Goal: Information Seeking & Learning: Learn about a topic

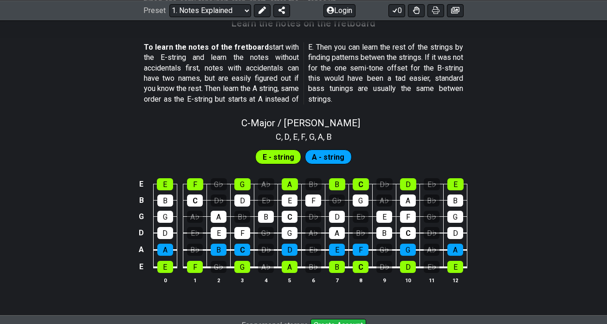
scroll to position [842, 0]
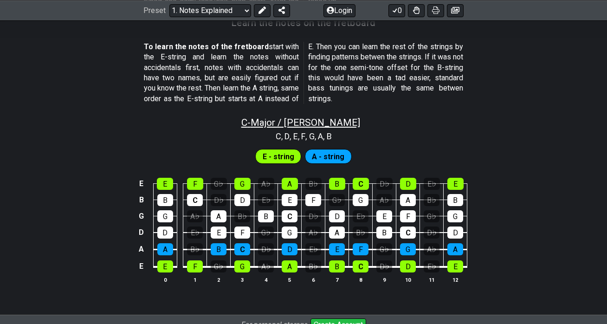
click at [294, 122] on span "C - Major / Ionian" at bounding box center [300, 122] width 119 height 11
select select "C"
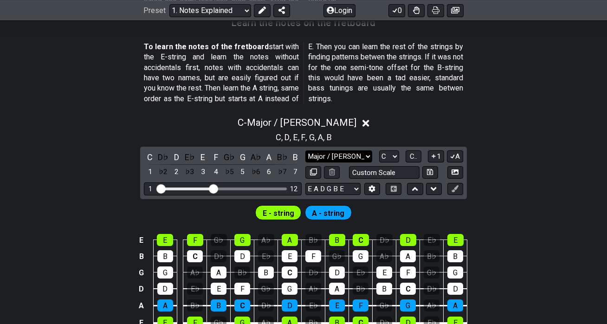
click at [322, 159] on select "Major / Ionian Custom Scale Minor Pentatonic Major Pentatonic Minor Blues Major…" at bounding box center [338, 156] width 67 height 13
click at [175, 161] on div "D" at bounding box center [176, 157] width 12 height 13
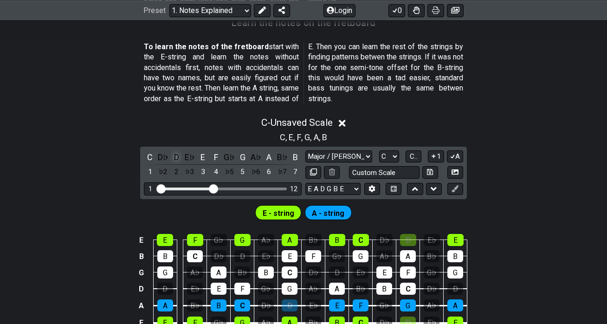
click at [175, 161] on div "D" at bounding box center [176, 157] width 12 height 13
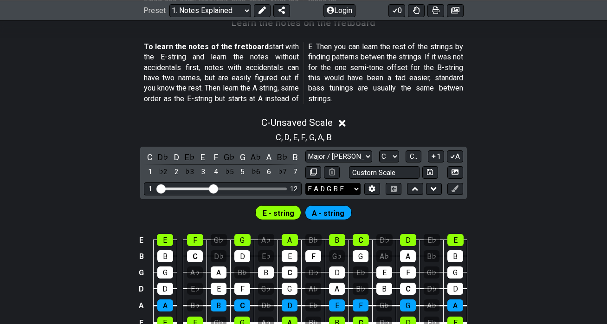
click at [335, 187] on select "E A D G B E E A D G B E E A D G B E B E A D F♯ B A D G C E A D A D G B E E♭ A♭ …" at bounding box center [332, 189] width 55 height 13
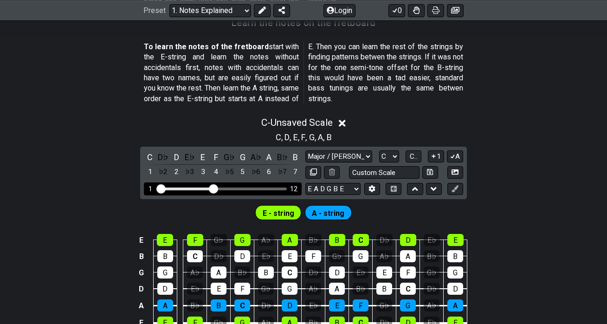
drag, startPoint x: 209, startPoint y: 185, endPoint x: 227, endPoint y: 186, distance: 18.1
click at [227, 186] on div "1 12" at bounding box center [223, 188] width 158 height 13
drag, startPoint x: 156, startPoint y: 184, endPoint x: 173, endPoint y: 187, distance: 17.4
click at [173, 187] on div "1 12" at bounding box center [223, 188] width 158 height 13
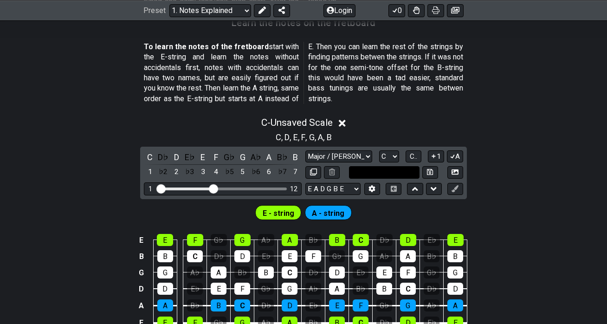
click at [364, 172] on input "text" at bounding box center [384, 172] width 71 height 13
type input "Custom Scale"
click at [555, 155] on div "C - Unsaved Scale C , D , E , F , G , A , B C D♭ D E♭ E F G♭ G A♭ A B♭ B 1 ♭2 2…" at bounding box center [303, 231] width 607 height 241
click at [394, 155] on select "A♭ A A♯ B♭ B C C♯ D♭ D D♯ E♭ E F F♯ G♭ G G♯" at bounding box center [389, 156] width 20 height 13
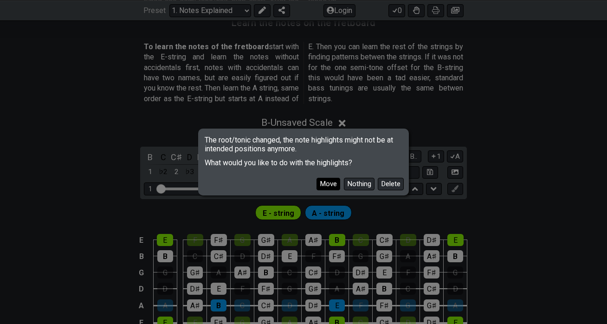
click at [335, 184] on button "Move" at bounding box center [328, 184] width 24 height 13
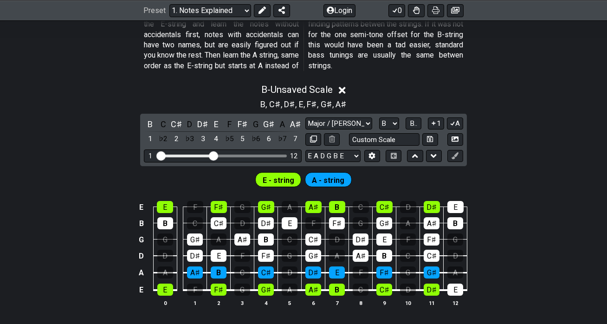
scroll to position [888, 0]
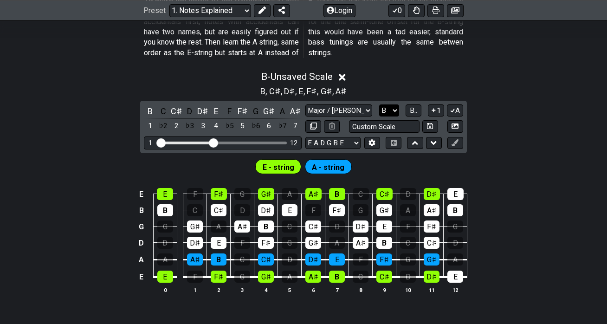
click at [386, 108] on select "A♭ A A♯ B♭ B C C♯ D♭ D D♯ E♭ E F F♯ G♭ G G♯" at bounding box center [389, 110] width 20 height 13
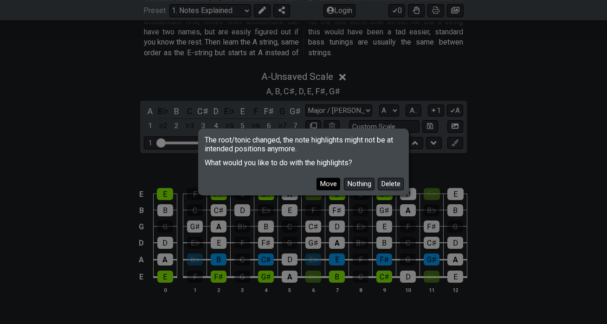
click at [330, 181] on button "Move" at bounding box center [328, 184] width 24 height 13
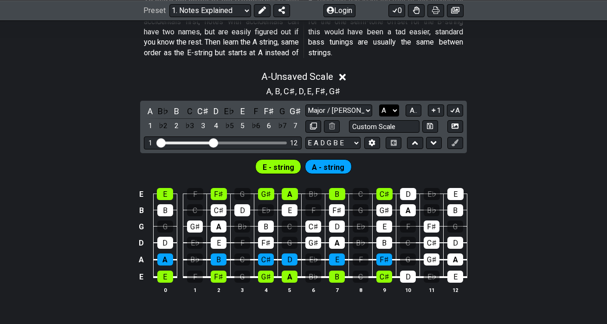
click at [389, 108] on select "A♭ A A♯ B♭ B C C♯ D♭ D D♯ E♭ E F F♯ G♭ G G♯" at bounding box center [389, 110] width 20 height 13
select select "C"
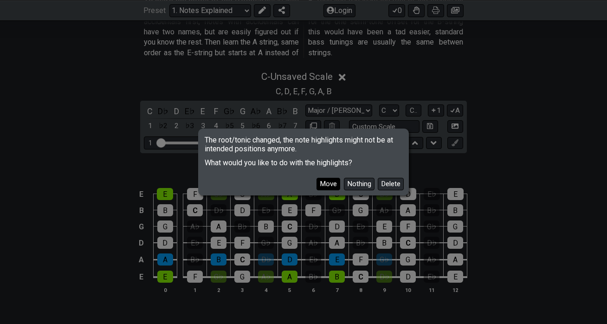
click at [330, 186] on button "Move" at bounding box center [328, 184] width 24 height 13
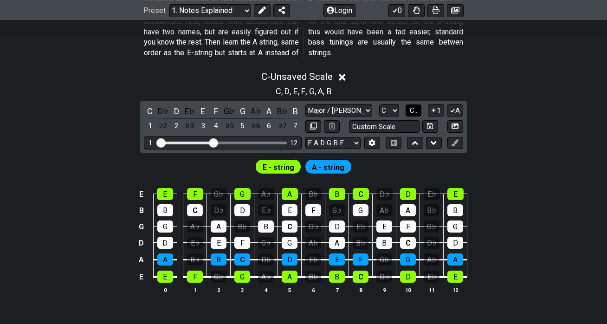
click at [414, 107] on span "C.." at bounding box center [413, 110] width 7 height 8
click at [415, 113] on span "1..7" at bounding box center [412, 110] width 11 height 8
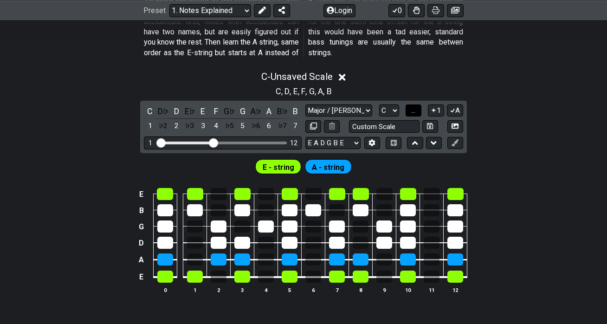
click at [415, 113] on span "..." at bounding box center [413, 110] width 4 height 8
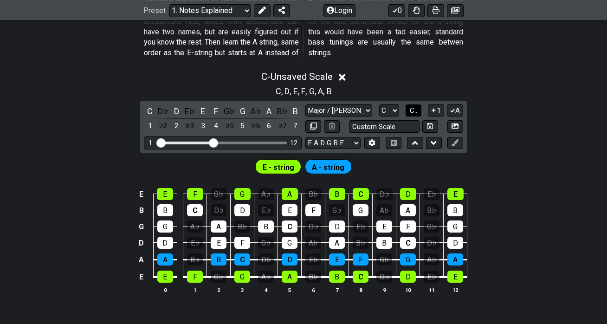
click at [415, 113] on span "C.." at bounding box center [413, 110] width 7 height 8
click at [434, 107] on icon at bounding box center [433, 110] width 9 height 7
click at [421, 111] on button "1..7" at bounding box center [413, 110] width 18 height 13
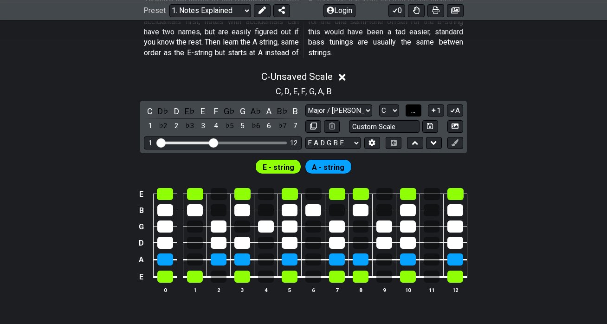
click at [420, 111] on button "..." at bounding box center [414, 110] width 16 height 13
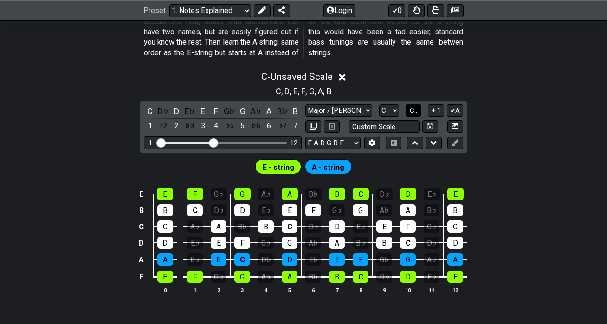
click at [420, 111] on button "C.." at bounding box center [414, 110] width 16 height 13
click at [420, 111] on button "1..7" at bounding box center [413, 110] width 18 height 13
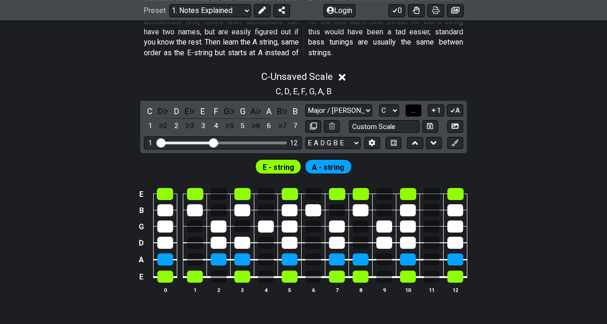
click at [420, 111] on button "..." at bounding box center [414, 110] width 16 height 13
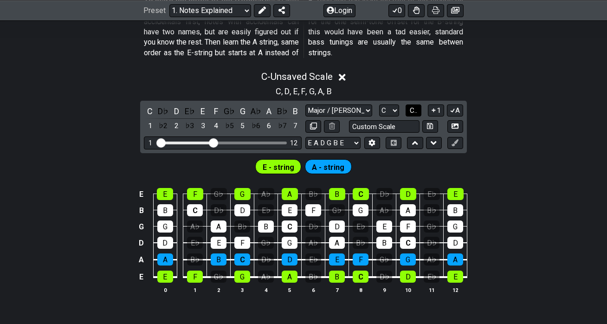
click at [420, 111] on button "C.." at bounding box center [414, 110] width 16 height 13
click at [420, 111] on button "1..7" at bounding box center [413, 110] width 18 height 13
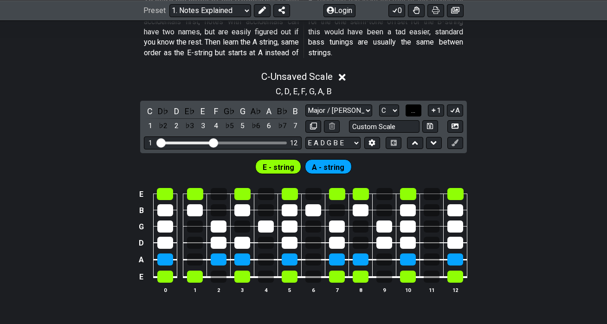
click at [420, 111] on button "..." at bounding box center [414, 110] width 16 height 13
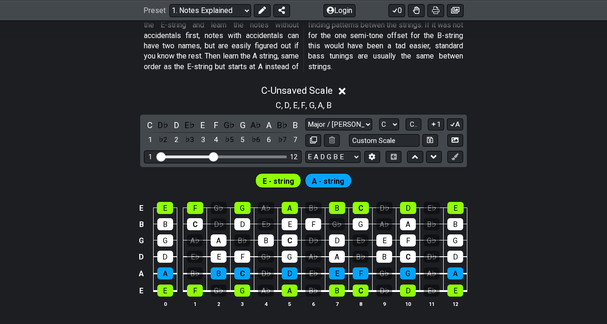
scroll to position [0, 0]
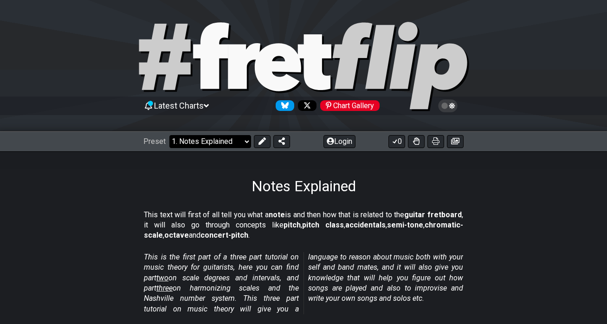
click at [242, 146] on select "Welcome to #fretflip! Initial Preset Custom Preset Minor Pentatonic Major Penta…" at bounding box center [210, 141] width 82 height 13
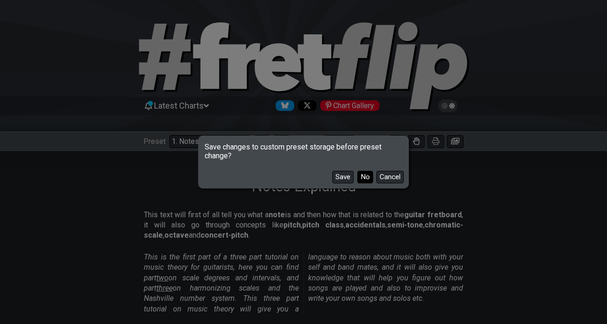
click at [366, 172] on button "No" at bounding box center [365, 177] width 16 height 13
select select "/minor-pentatonic"
select select "C"
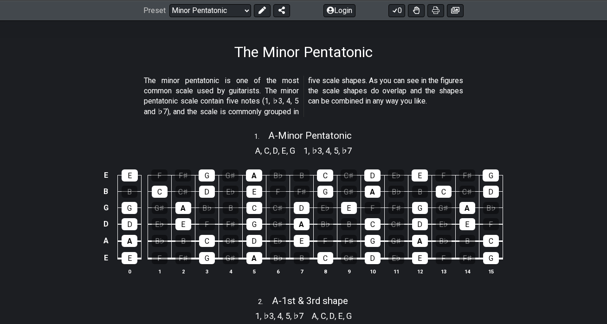
scroll to position [14, 0]
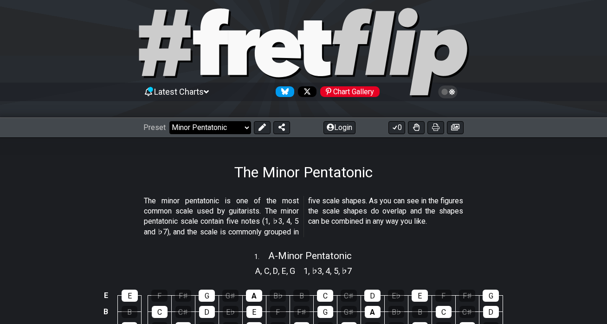
click at [202, 131] on select "Welcome to #fretflip! Initial Preset Custom Preset Minor Pentatonic Major Penta…" at bounding box center [210, 127] width 82 height 13
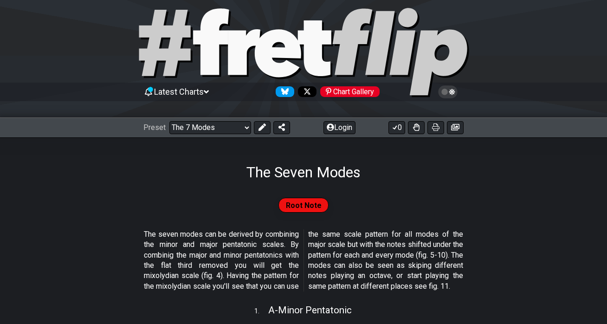
scroll to position [24, 0]
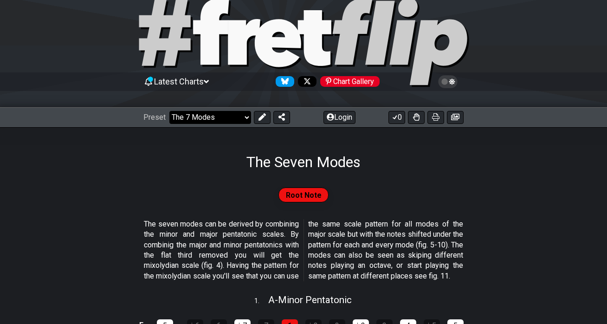
click at [202, 114] on select "Welcome to #fretflip! Initial Preset Custom Preset Minor Pentatonic Major Penta…" at bounding box center [210, 117] width 82 height 13
select select "/major-pentatonic"
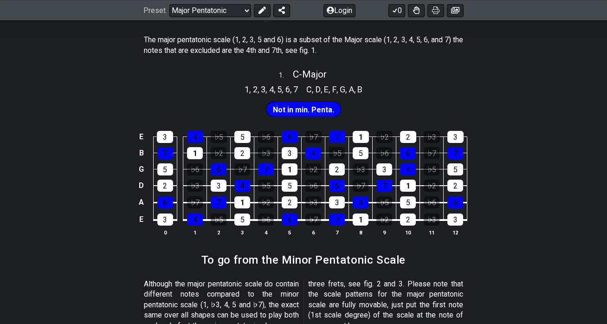
scroll to position [244, 0]
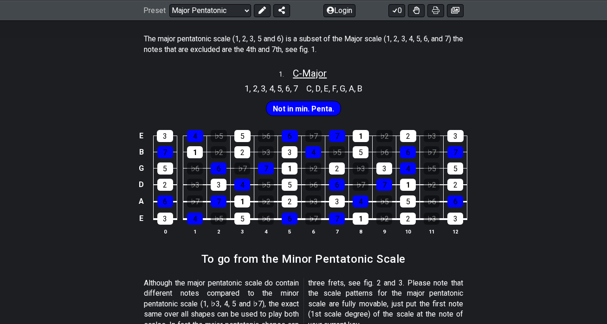
click at [294, 69] on span "C - Major" at bounding box center [310, 73] width 34 height 11
select select "C"
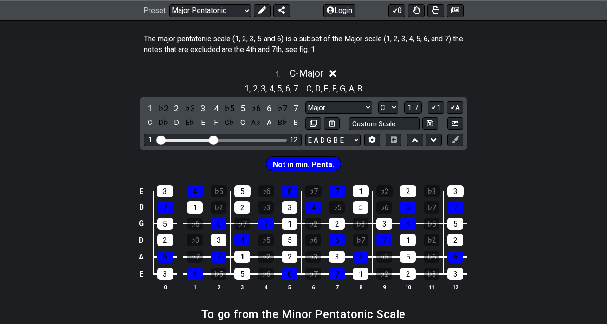
click at [363, 71] on div "1 . C - Major" at bounding box center [303, 71] width 607 height 18
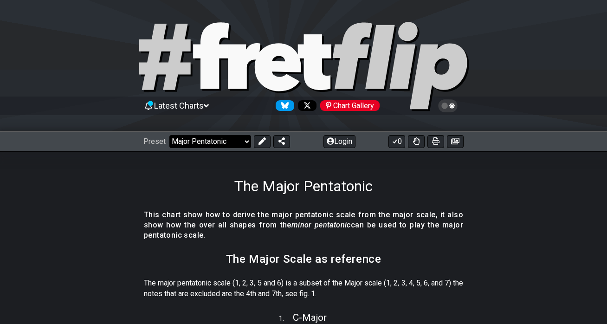
click at [215, 142] on select "Welcome to #fretflip! Initial Preset Custom Preset Minor Pentatonic Major Penta…" at bounding box center [210, 141] width 82 height 13
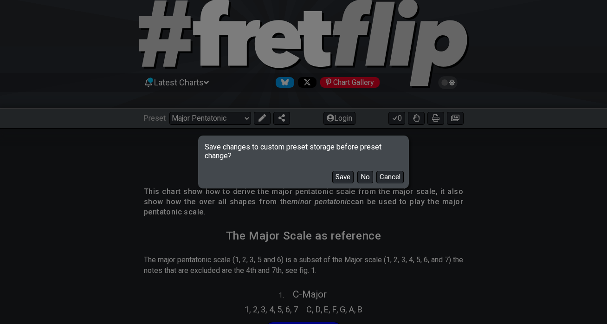
scroll to position [33, 0]
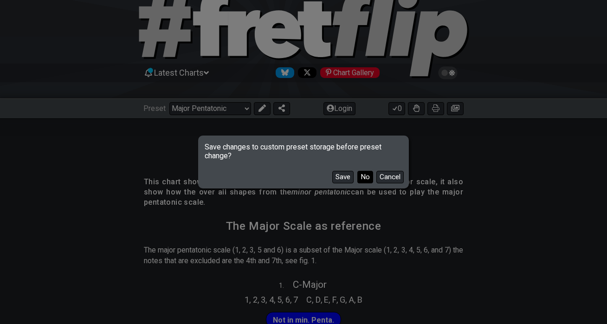
click at [360, 175] on button "No" at bounding box center [365, 177] width 16 height 13
select select "/the-7-modes"
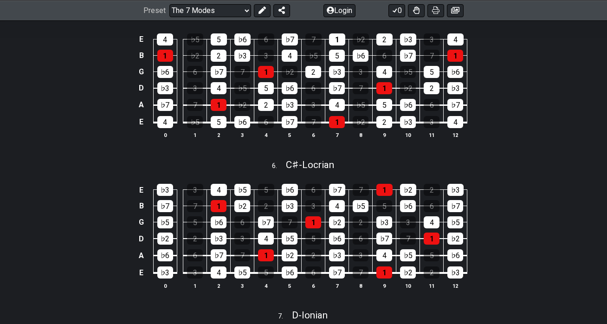
scroll to position [936, 0]
